Goal: Information Seeking & Learning: Find specific fact

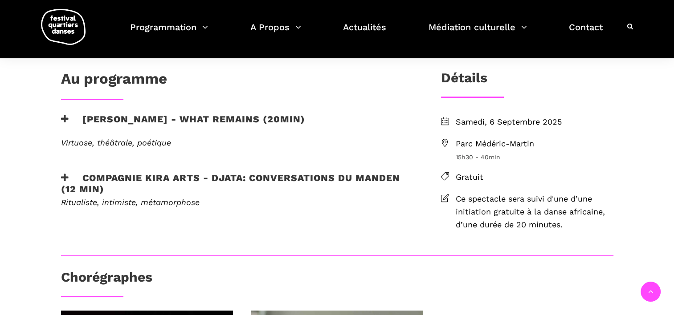
click at [443, 141] on icon at bounding box center [445, 143] width 8 height 8
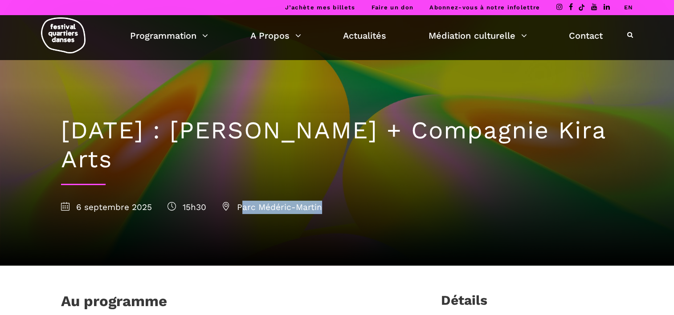
drag, startPoint x: 242, startPoint y: 208, endPoint x: 329, endPoint y: 205, distance: 87.8
click at [329, 205] on div "[DATE] 15h30 [GEOGRAPHIC_DATA]-Martin" at bounding box center [337, 207] width 552 height 13
drag, startPoint x: 329, startPoint y: 205, endPoint x: 258, endPoint y: 207, distance: 71.2
click at [272, 207] on span "Parc Médéric-Martin" at bounding box center [272, 207] width 100 height 10
click at [242, 205] on span "Parc Médéric-Martin" at bounding box center [272, 207] width 100 height 10
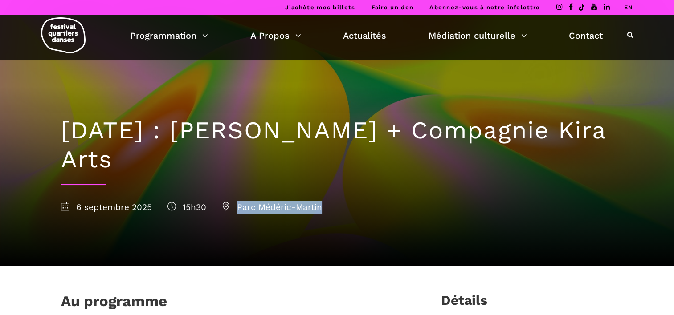
drag, startPoint x: 238, startPoint y: 206, endPoint x: 320, endPoint y: 207, distance: 81.9
click at [320, 207] on span "Parc Médéric-Martin" at bounding box center [272, 207] width 100 height 10
copy span "Parc Médéric-Martin"
click at [64, 130] on h1 "[DATE] : [PERSON_NAME] + Compagnie Kira Arts" at bounding box center [337, 145] width 552 height 58
drag, startPoint x: 253, startPoint y: 135, endPoint x: 317, endPoint y: 163, distance: 69.8
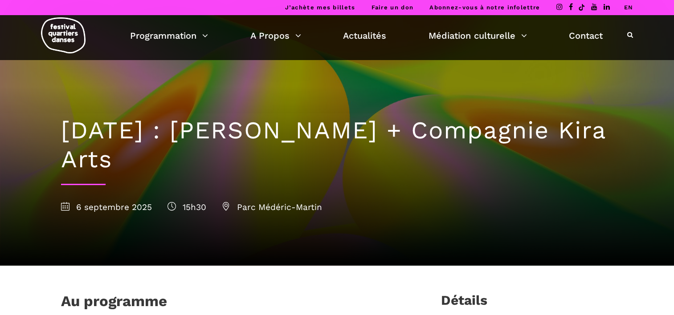
click at [317, 163] on h1 "[DATE] : [PERSON_NAME] + Compagnie Kira Arts" at bounding box center [337, 145] width 552 height 58
copy h1 "[PERSON_NAME] + Compagnie Kira Arts"
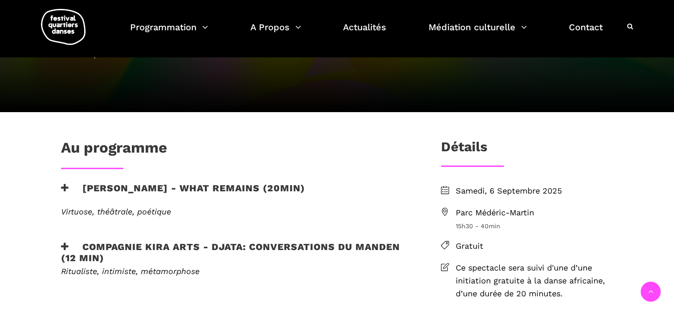
scroll to position [178, 0]
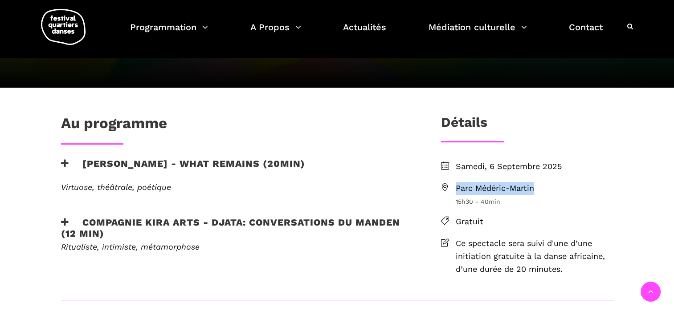
drag, startPoint x: 538, startPoint y: 186, endPoint x: 453, endPoint y: 183, distance: 85.1
click at [453, 183] on li "Parc Médéric-Martin 15h30 - 40min" at bounding box center [527, 194] width 172 height 24
copy span "Parc Médéric-Martin"
